Goal: Information Seeking & Learning: Find specific fact

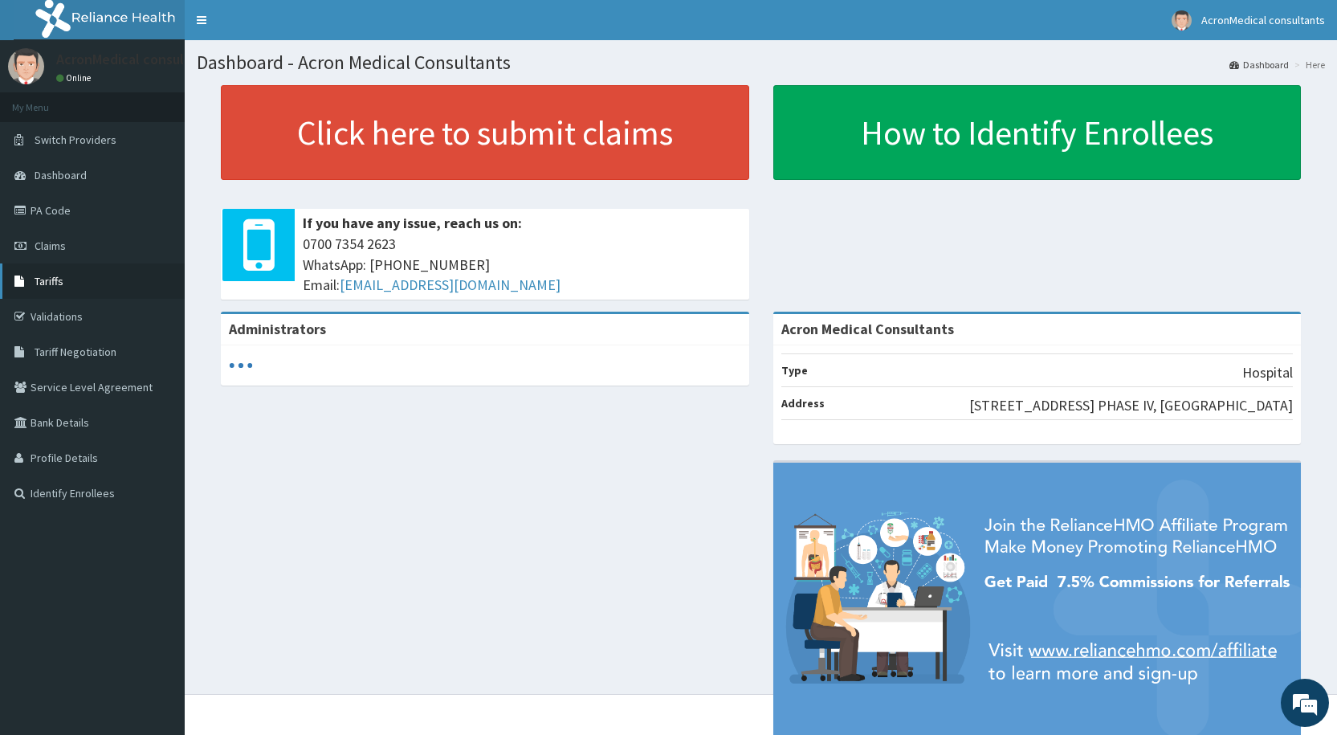
click at [51, 280] on span "Tariffs" at bounding box center [49, 281] width 29 height 14
click at [58, 271] on link "Tariffs" at bounding box center [92, 280] width 185 height 35
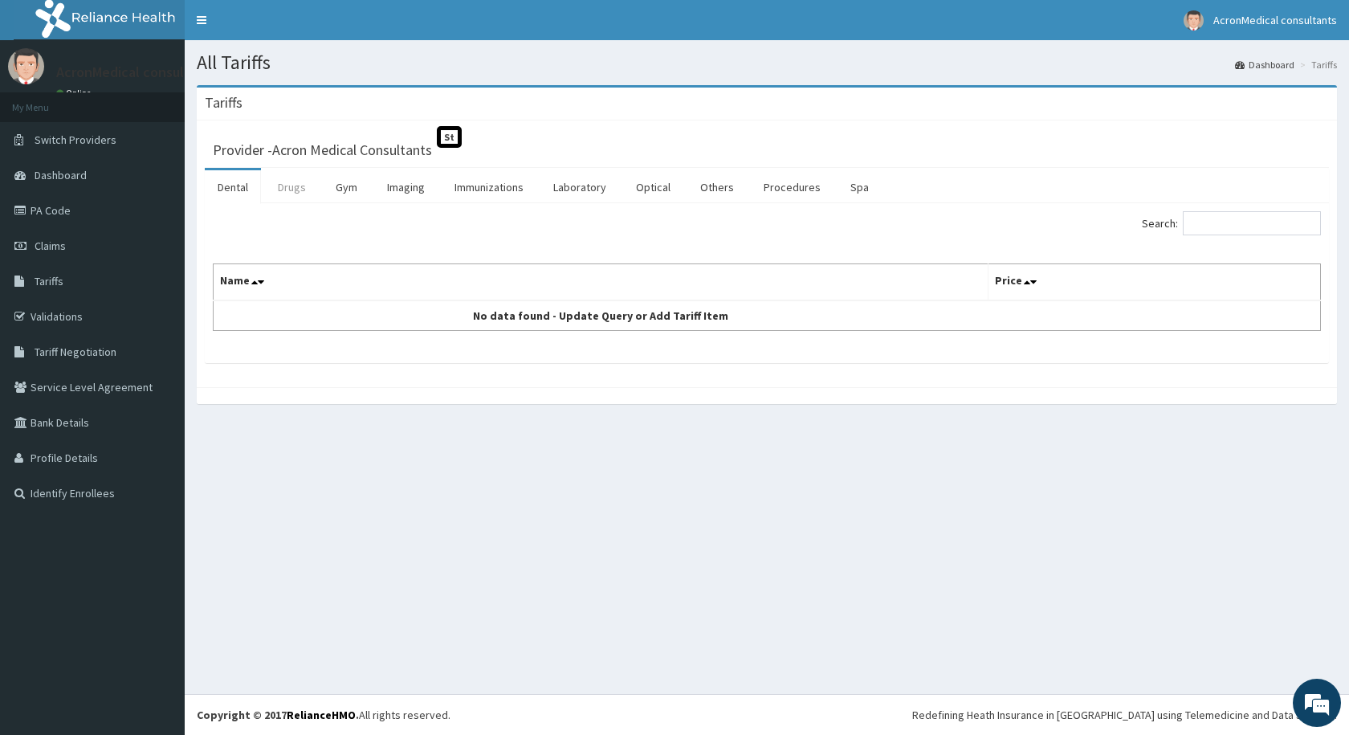
click at [293, 186] on link "Drugs" at bounding box center [292, 187] width 54 height 34
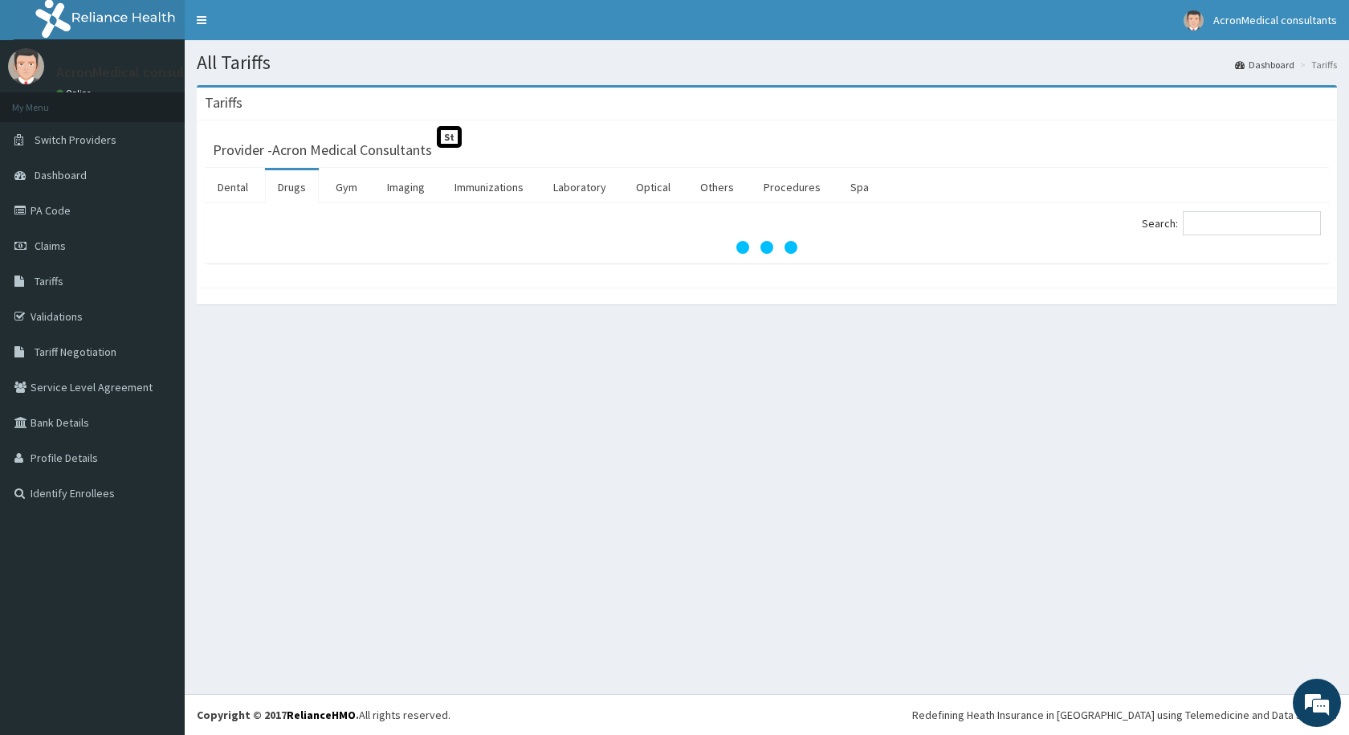
click at [293, 186] on link "Drugs" at bounding box center [292, 187] width 54 height 34
click at [1244, 215] on input "Search:" at bounding box center [1252, 223] width 138 height 24
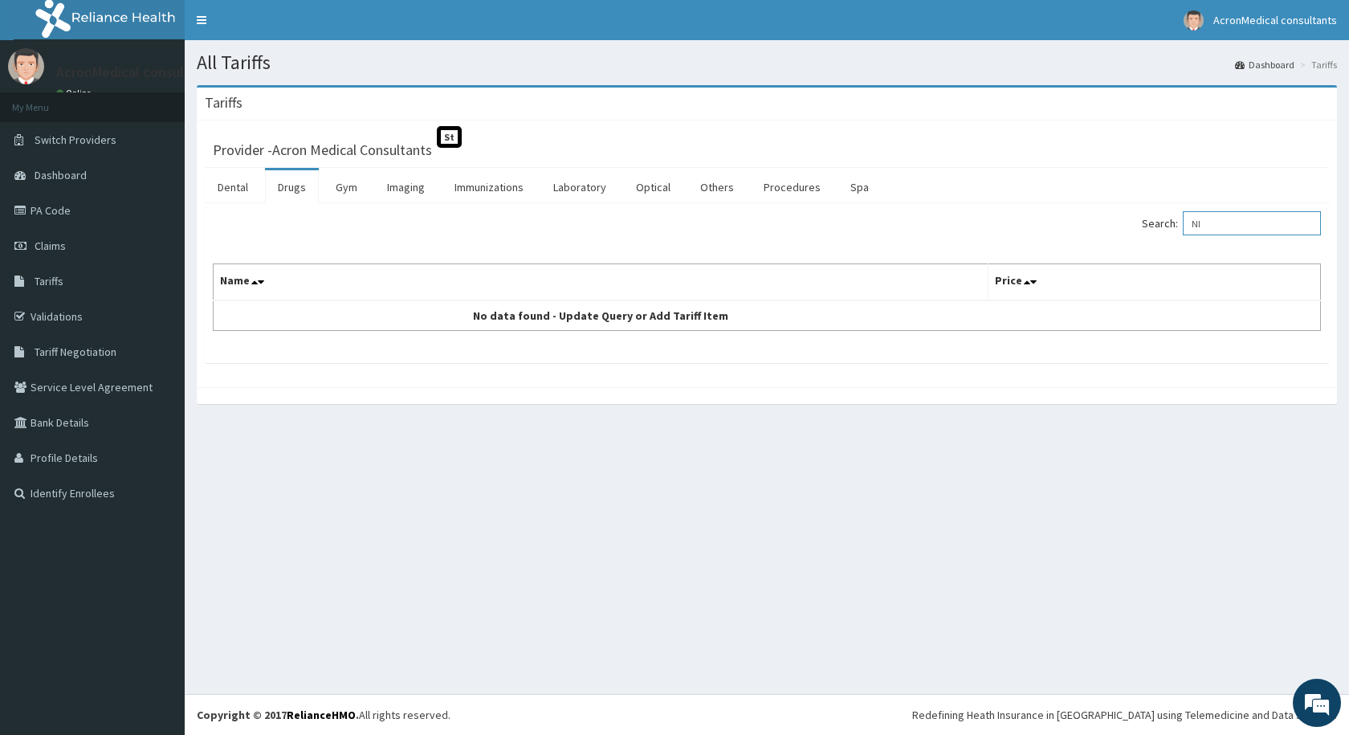
type input "N"
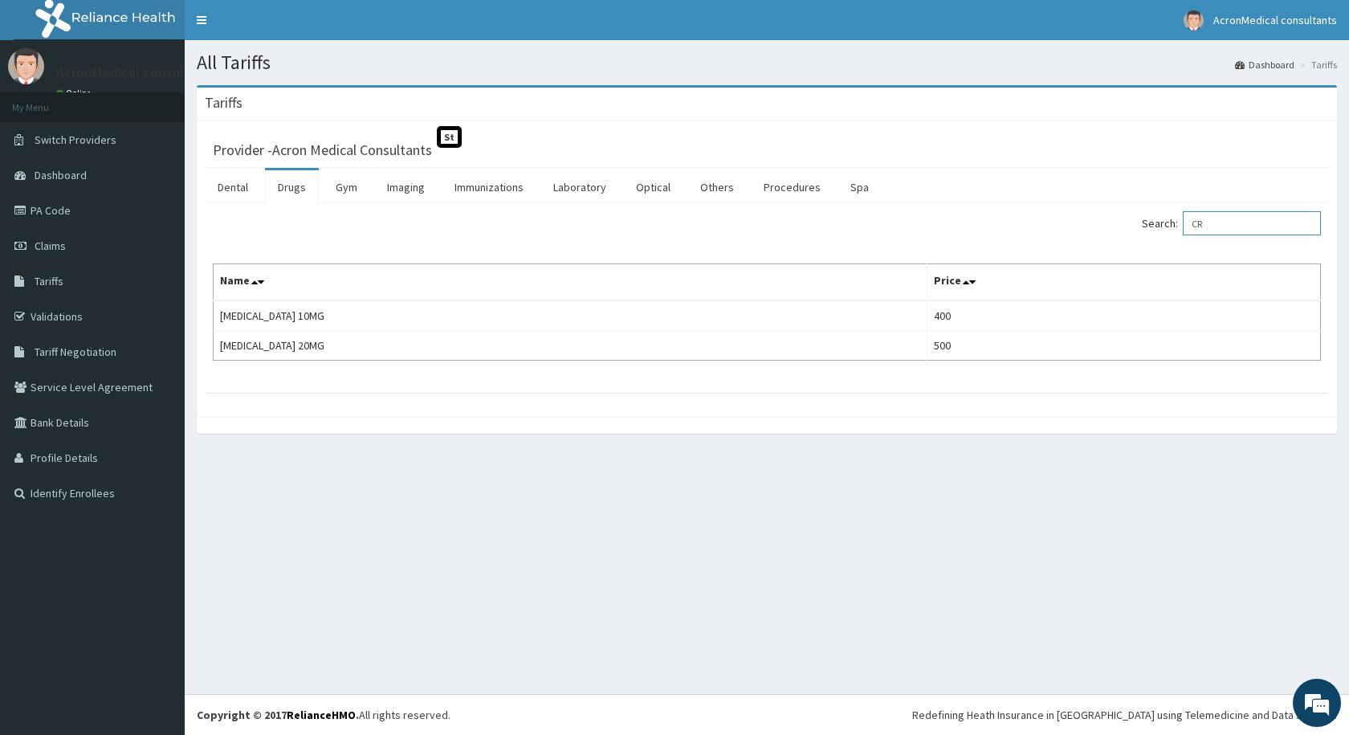
type input "C"
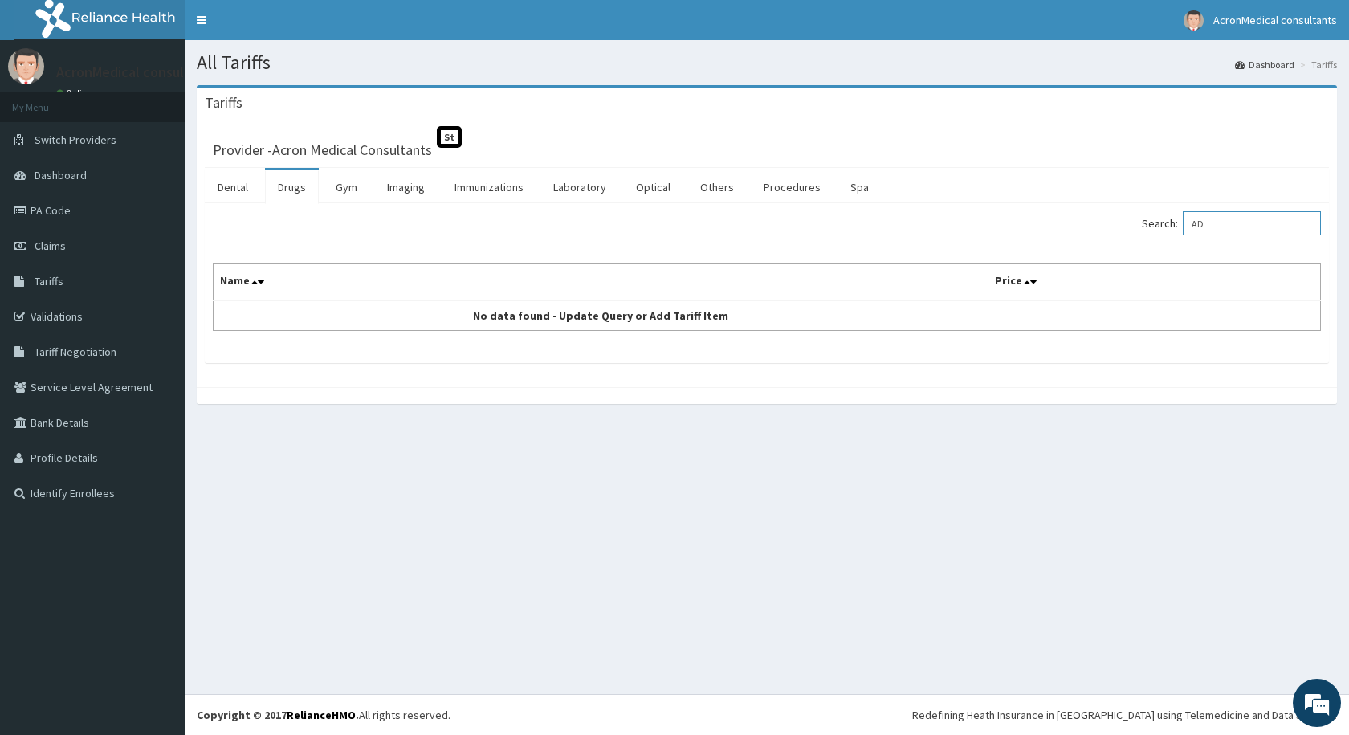
type input "A"
type input "B"
click at [1222, 221] on input "CARFEGOT" at bounding box center [1252, 223] width 138 height 24
click at [1223, 222] on input "CARFEGOT" at bounding box center [1252, 223] width 138 height 24
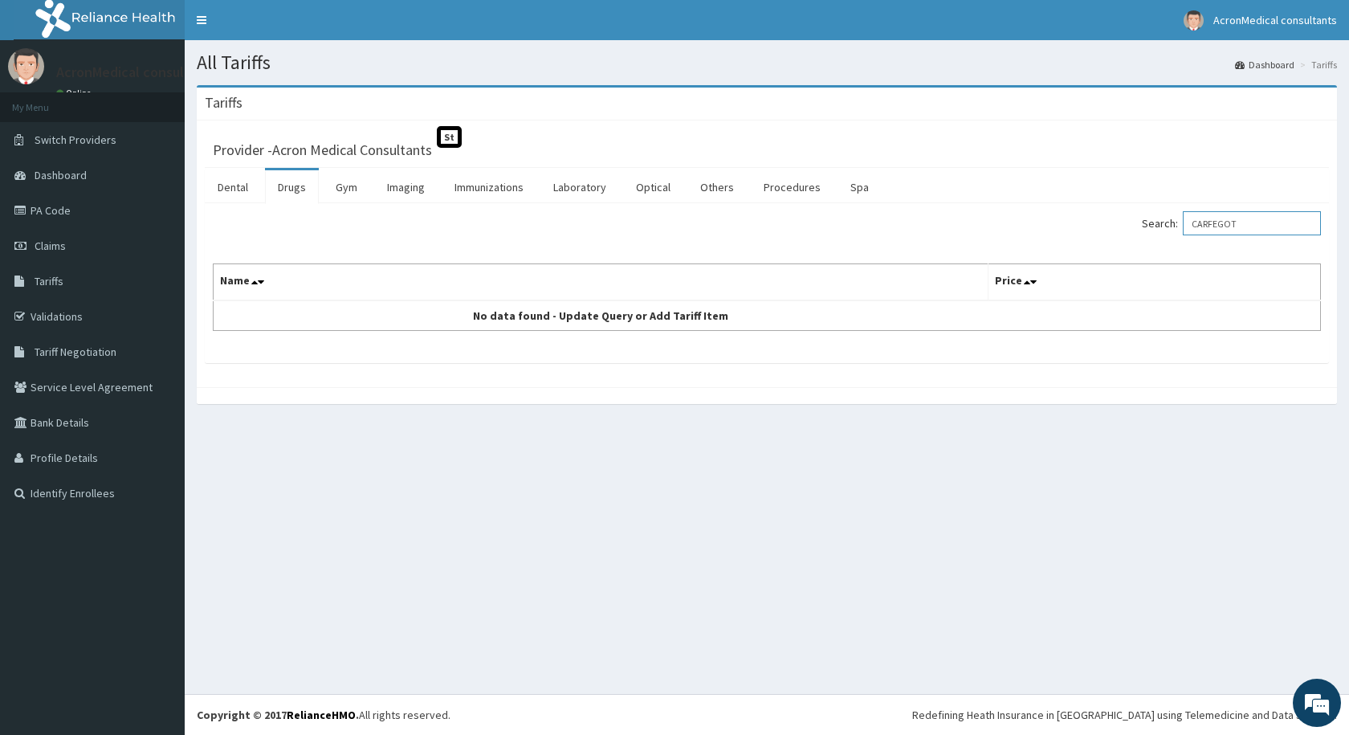
click at [1223, 222] on input "CARFEGOT" at bounding box center [1252, 223] width 138 height 24
click at [1220, 220] on input "CARFEGOT" at bounding box center [1252, 223] width 138 height 24
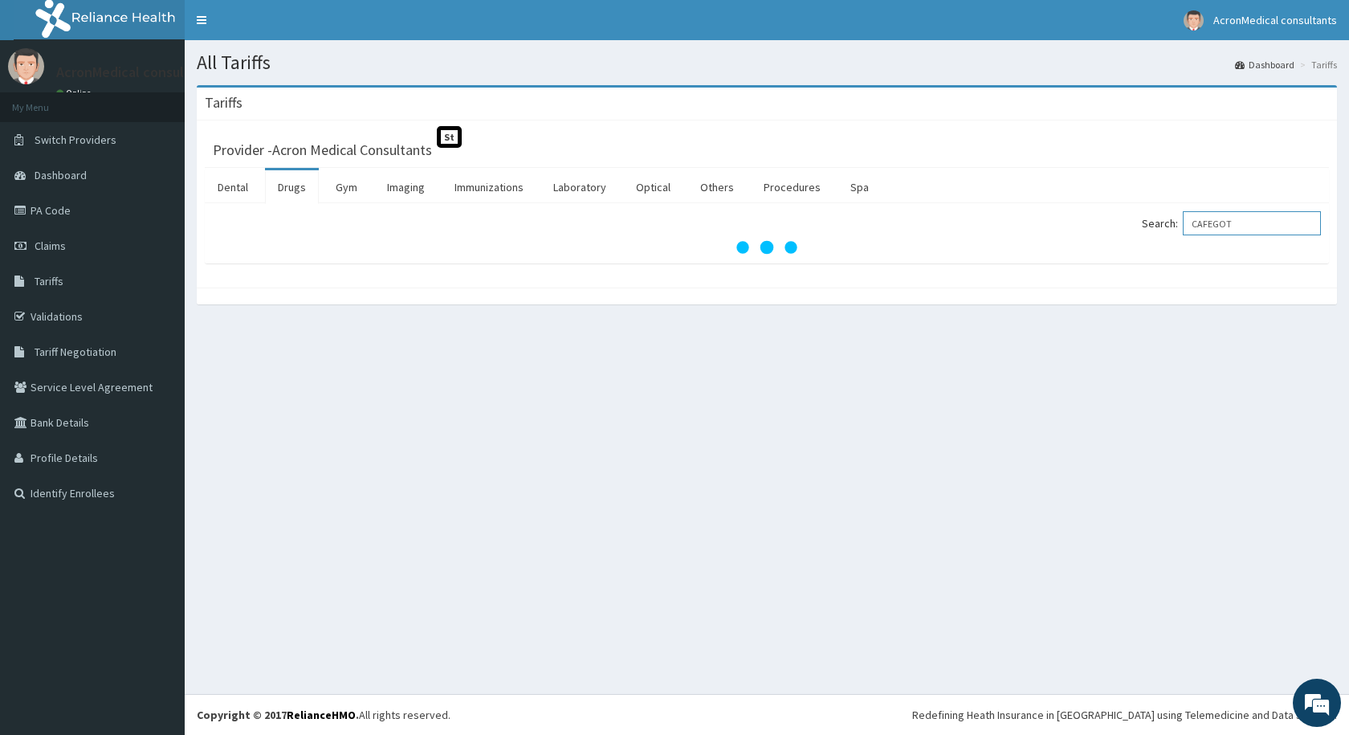
click at [1226, 225] on input "CAFEGOT" at bounding box center [1252, 223] width 138 height 24
type input "CAFERGOT"
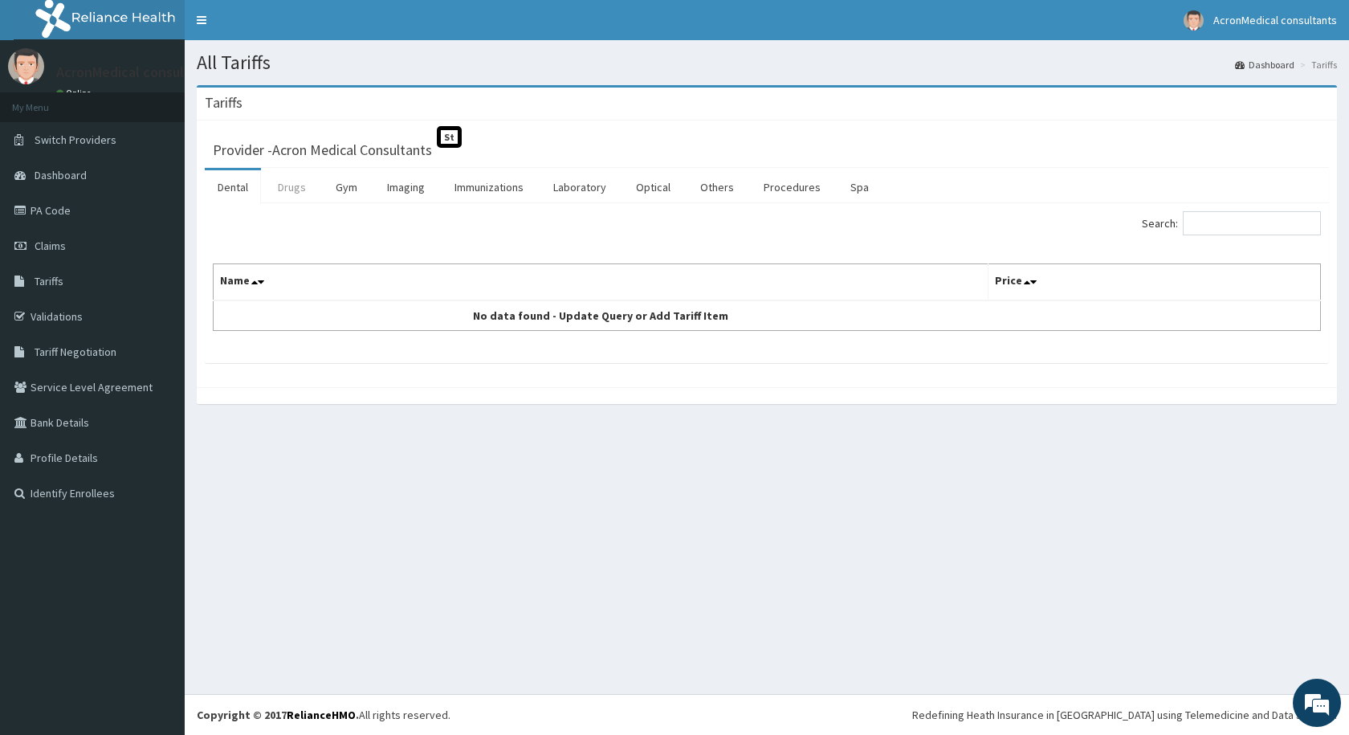
click at [294, 185] on link "Drugs" at bounding box center [292, 187] width 54 height 34
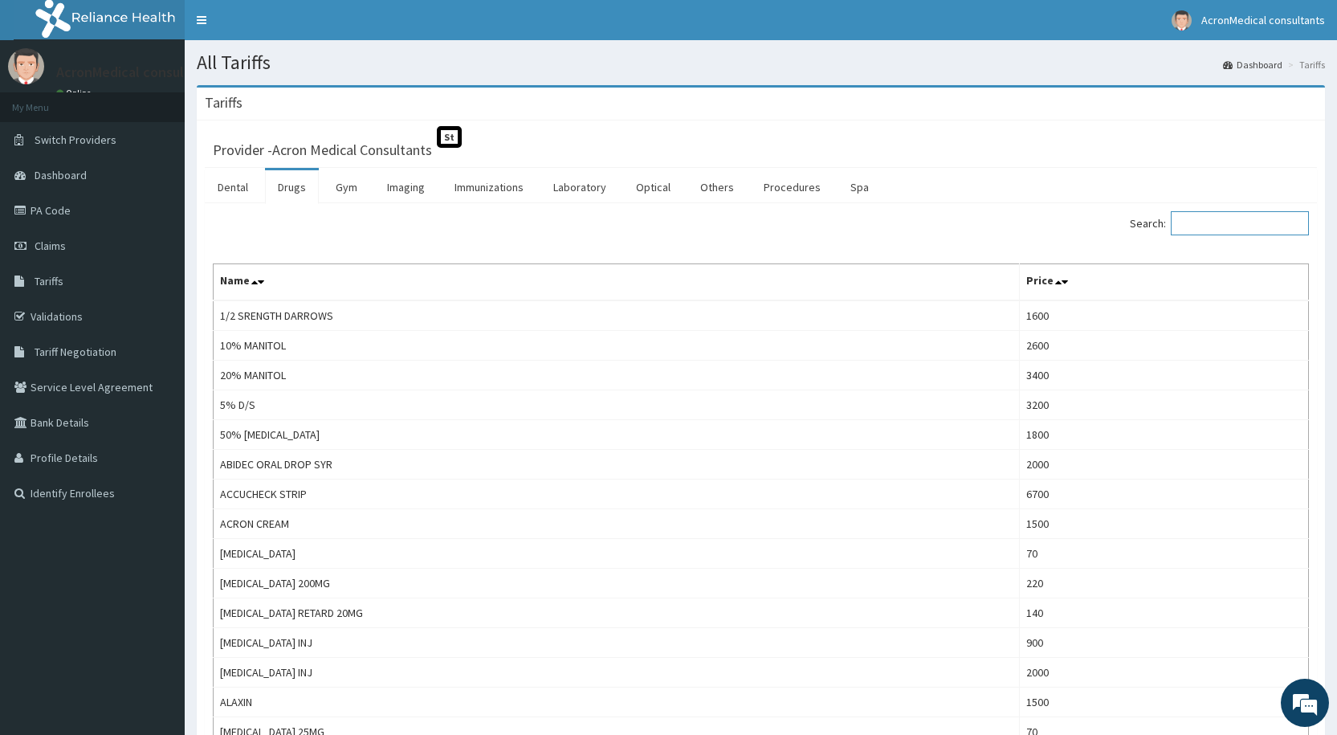
click at [1215, 226] on input "Search:" at bounding box center [1240, 223] width 138 height 24
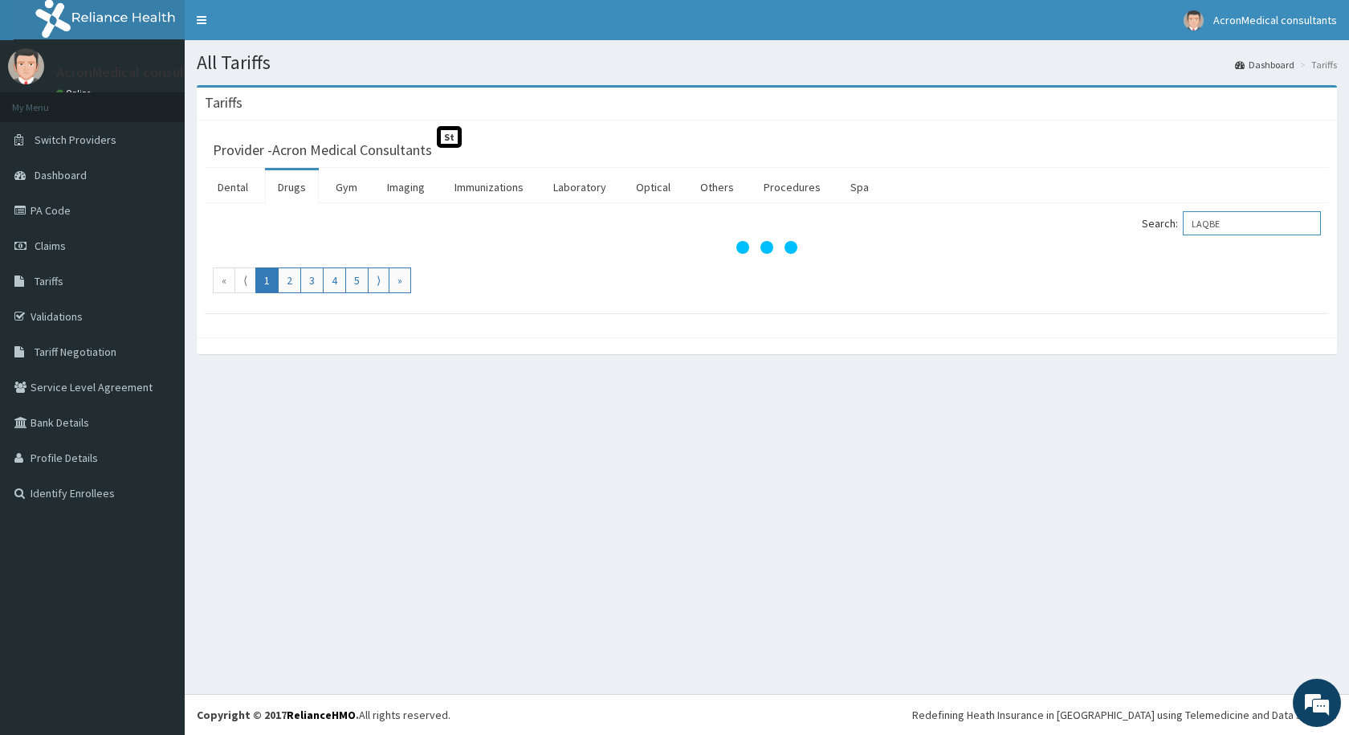
click at [1221, 222] on input "LAQBE" at bounding box center [1252, 223] width 138 height 24
click at [1228, 222] on input "LABE" at bounding box center [1252, 223] width 138 height 24
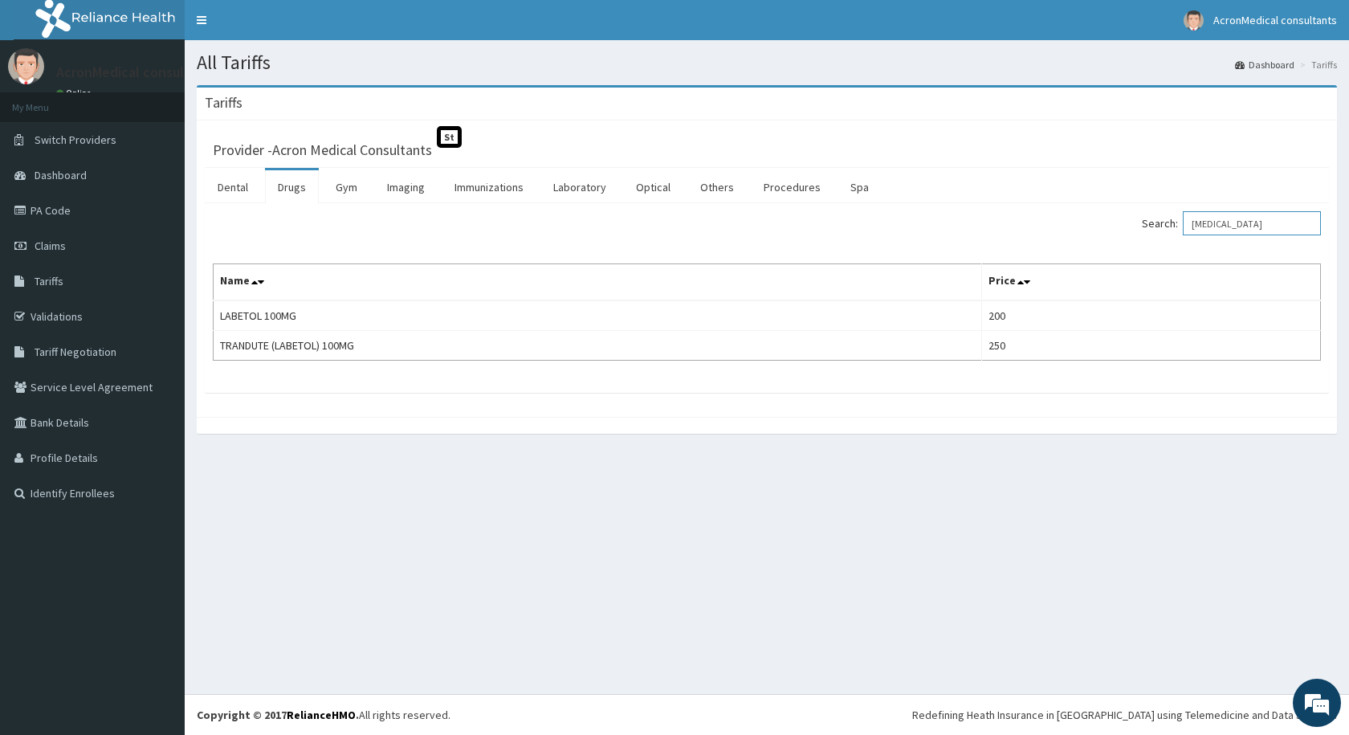
type input "[MEDICAL_DATA]"
click at [0, 559] on aside "AcronMedical consultants Online My Menu Switch Providers Dashboard PA Code Clai…" at bounding box center [92, 367] width 185 height 735
click at [223, 473] on div "All Tariffs Dashboard Tariffs [GEOGRAPHIC_DATA] Provider - Acron Medical Consul…" at bounding box center [767, 367] width 1164 height 654
click at [206, 566] on div "All Tariffs Dashboard Tariffs [GEOGRAPHIC_DATA] Provider - Acron Medical Consul…" at bounding box center [767, 367] width 1164 height 654
click at [51, 625] on aside "AcronMedical consultants Online My Menu Switch Providers Dashboard PA Code Clai…" at bounding box center [92, 367] width 185 height 735
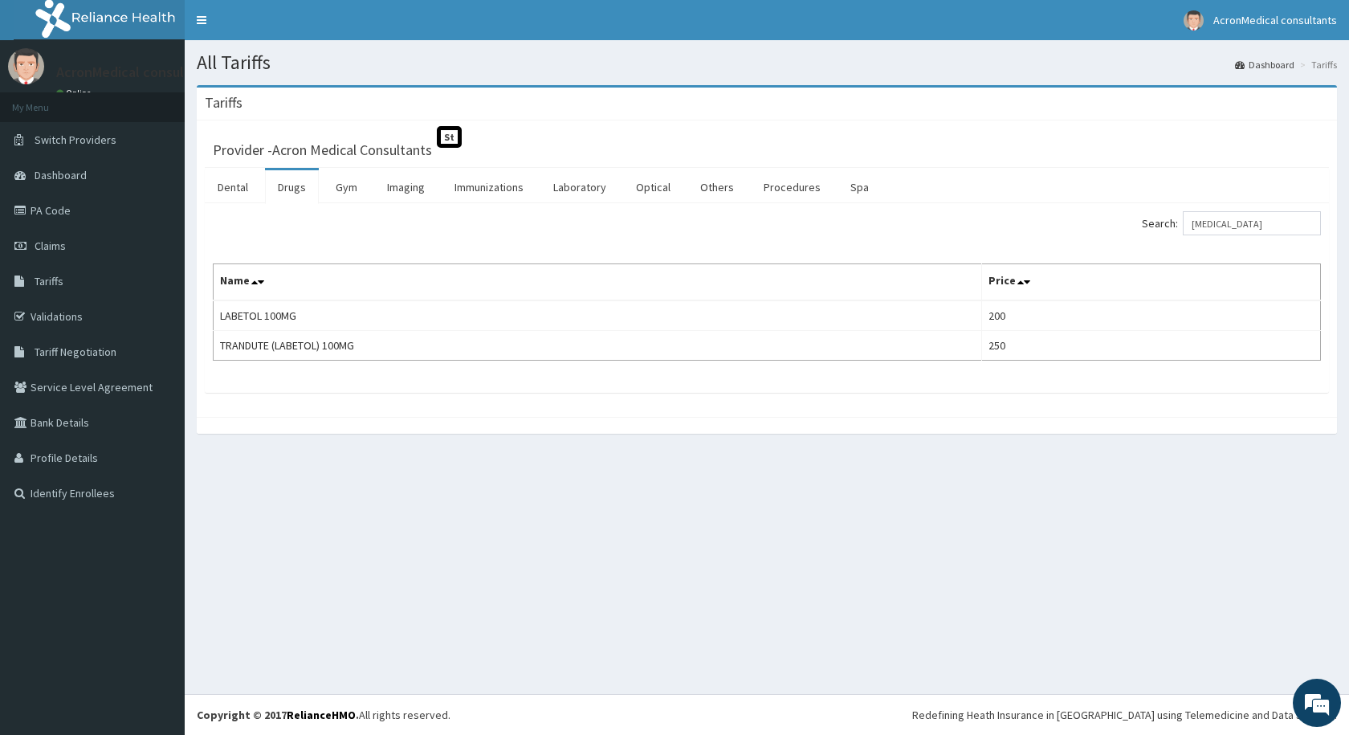
click at [51, 625] on aside "AcronMedical consultants Online My Menu Switch Providers Dashboard PA Code Clai…" at bounding box center [92, 367] width 185 height 735
click at [69, 170] on span "Dashboard" at bounding box center [61, 175] width 52 height 14
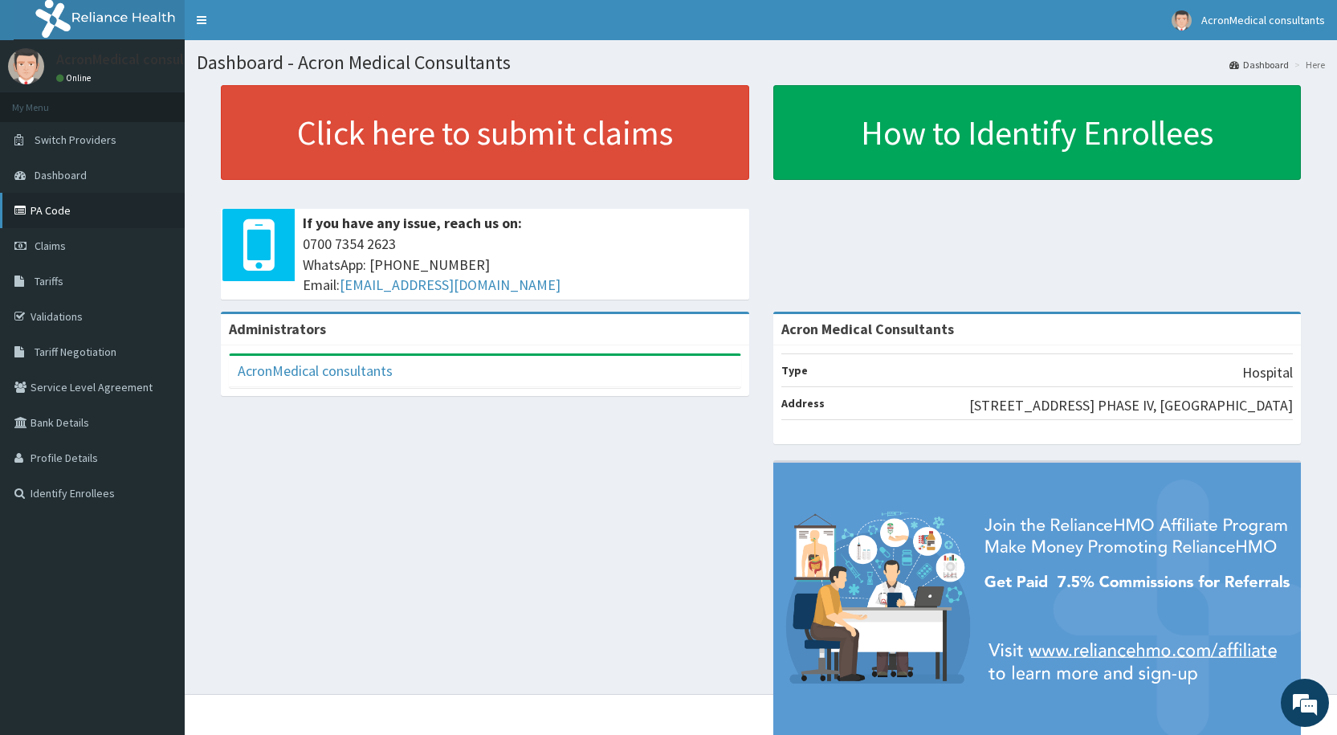
click at [52, 206] on link "PA Code" at bounding box center [92, 210] width 185 height 35
